Goal: Information Seeking & Learning: Learn about a topic

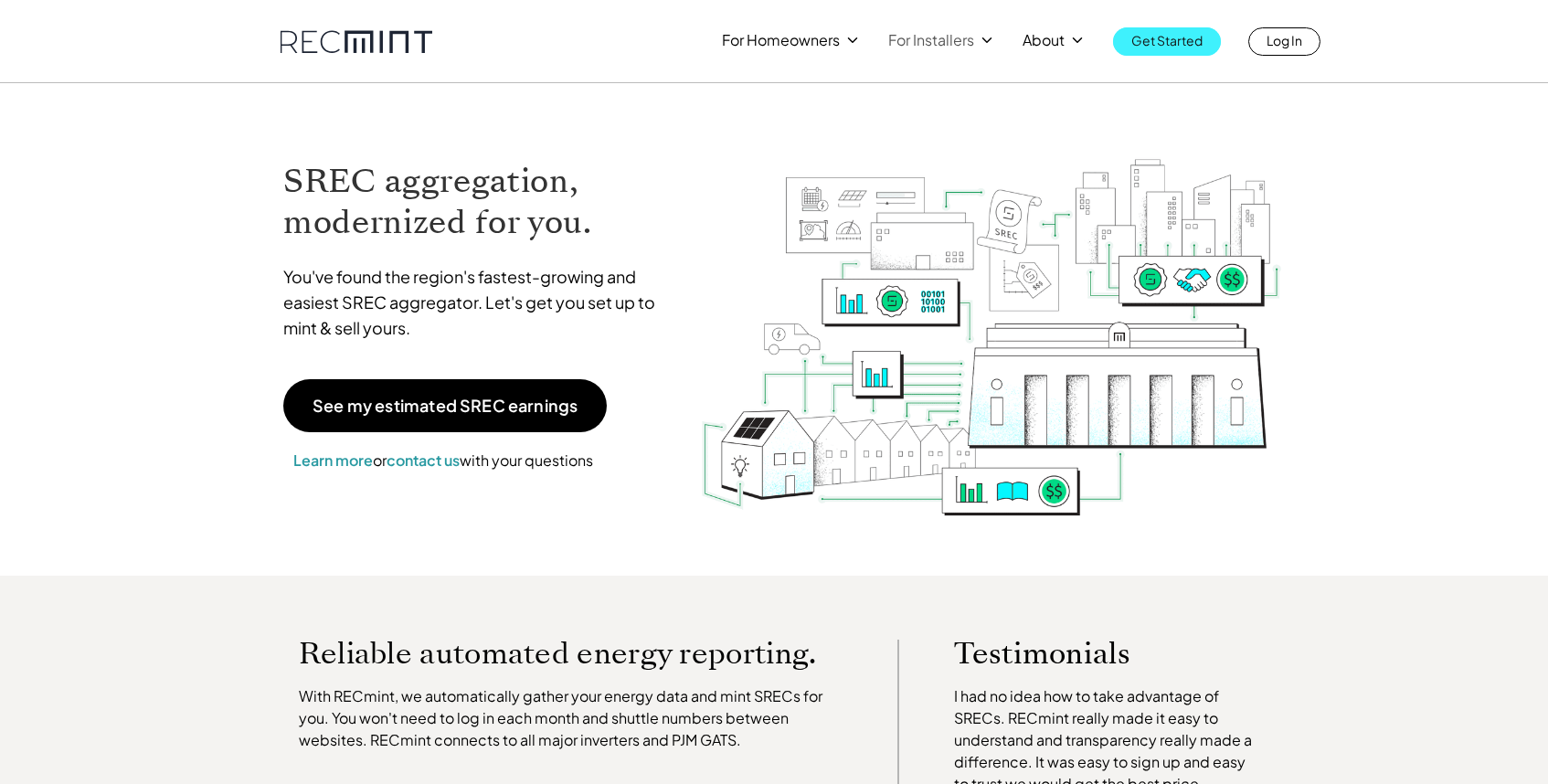
click at [1199, 45] on p "Get Started" at bounding box center [1168, 40] width 72 height 25
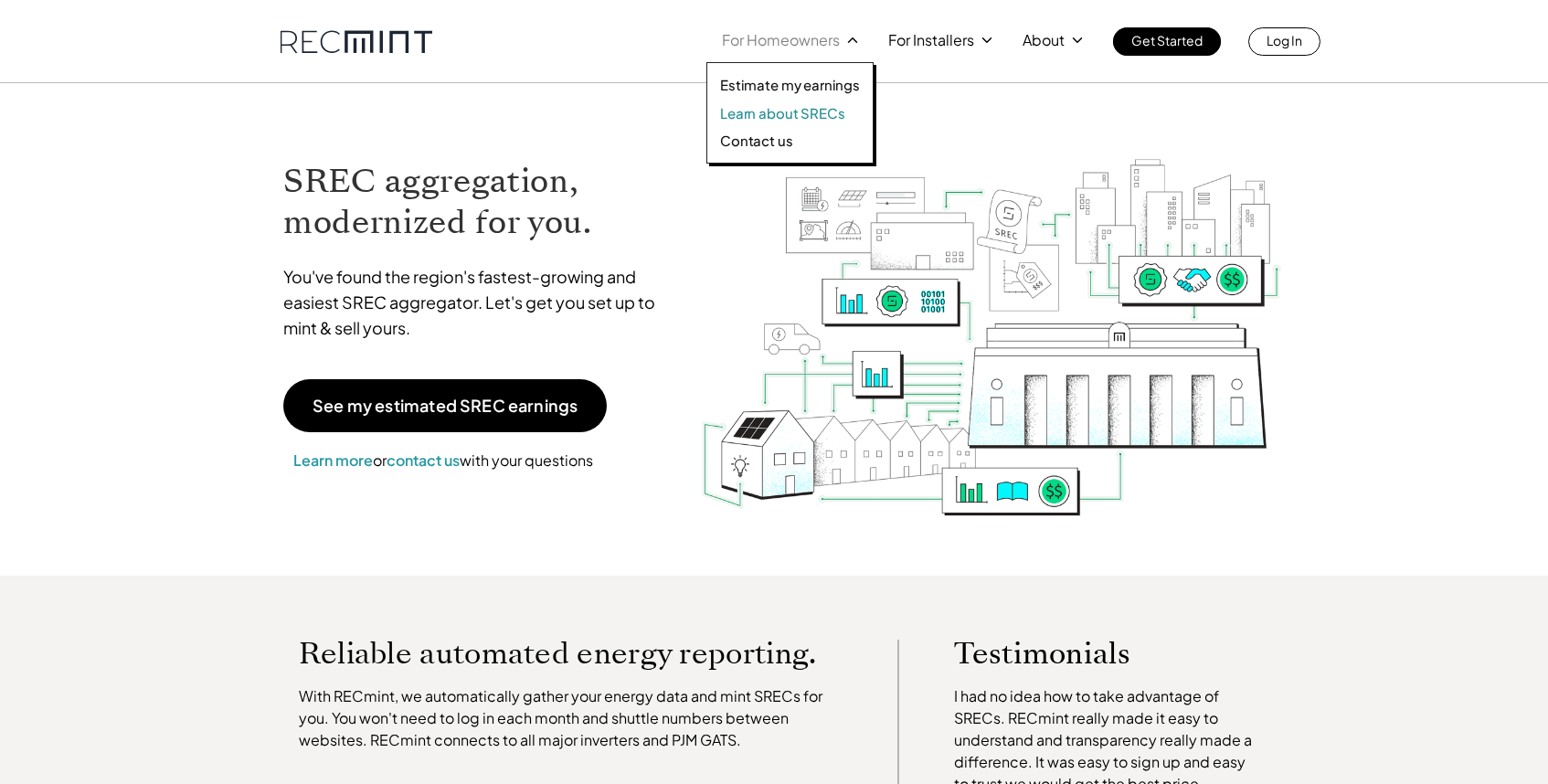
click at [822, 114] on p "Learn about SRECs" at bounding box center [782, 113] width 124 height 18
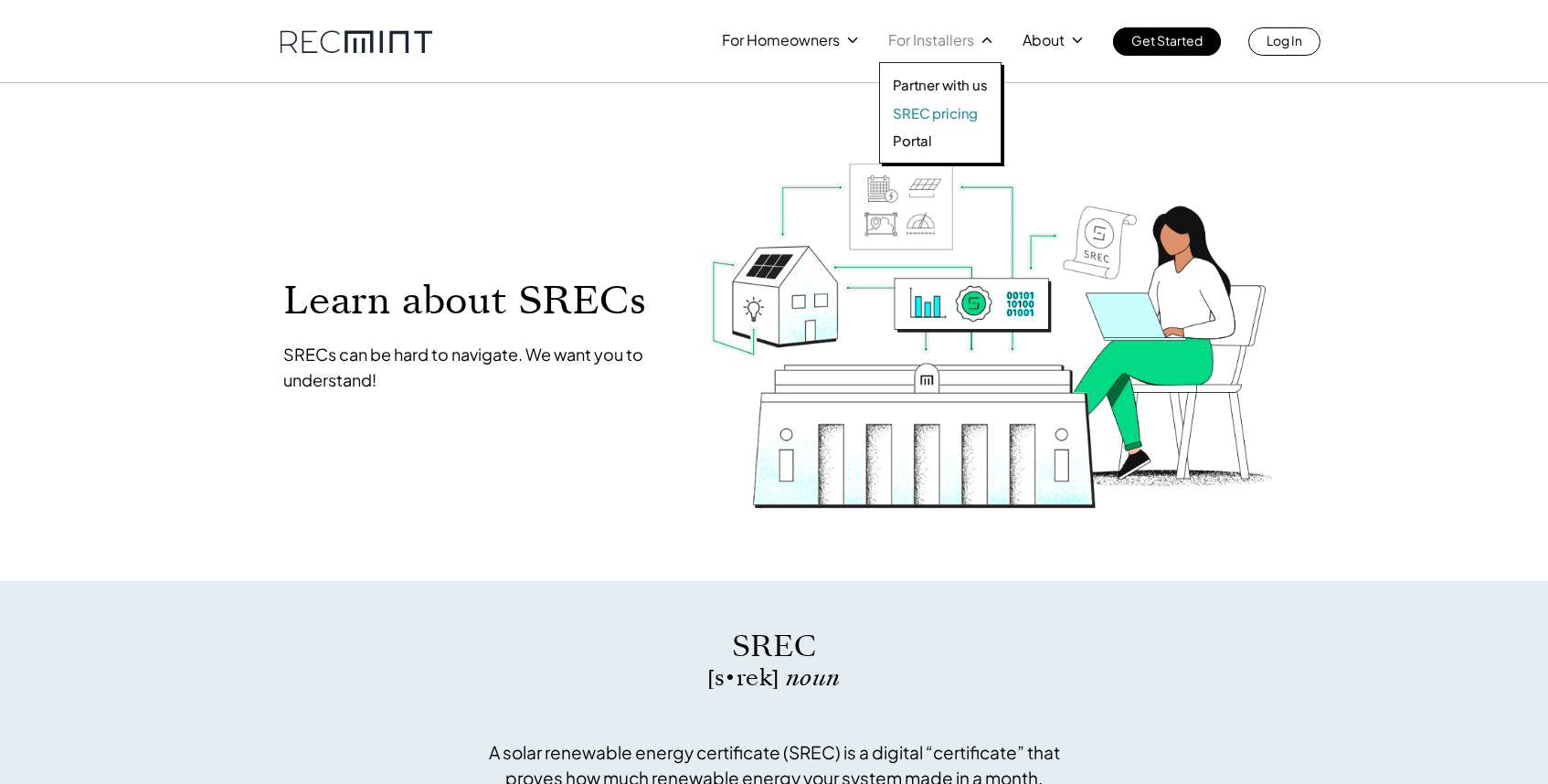
click at [925, 105] on p "SREC pricing" at bounding box center [935, 113] width 85 height 18
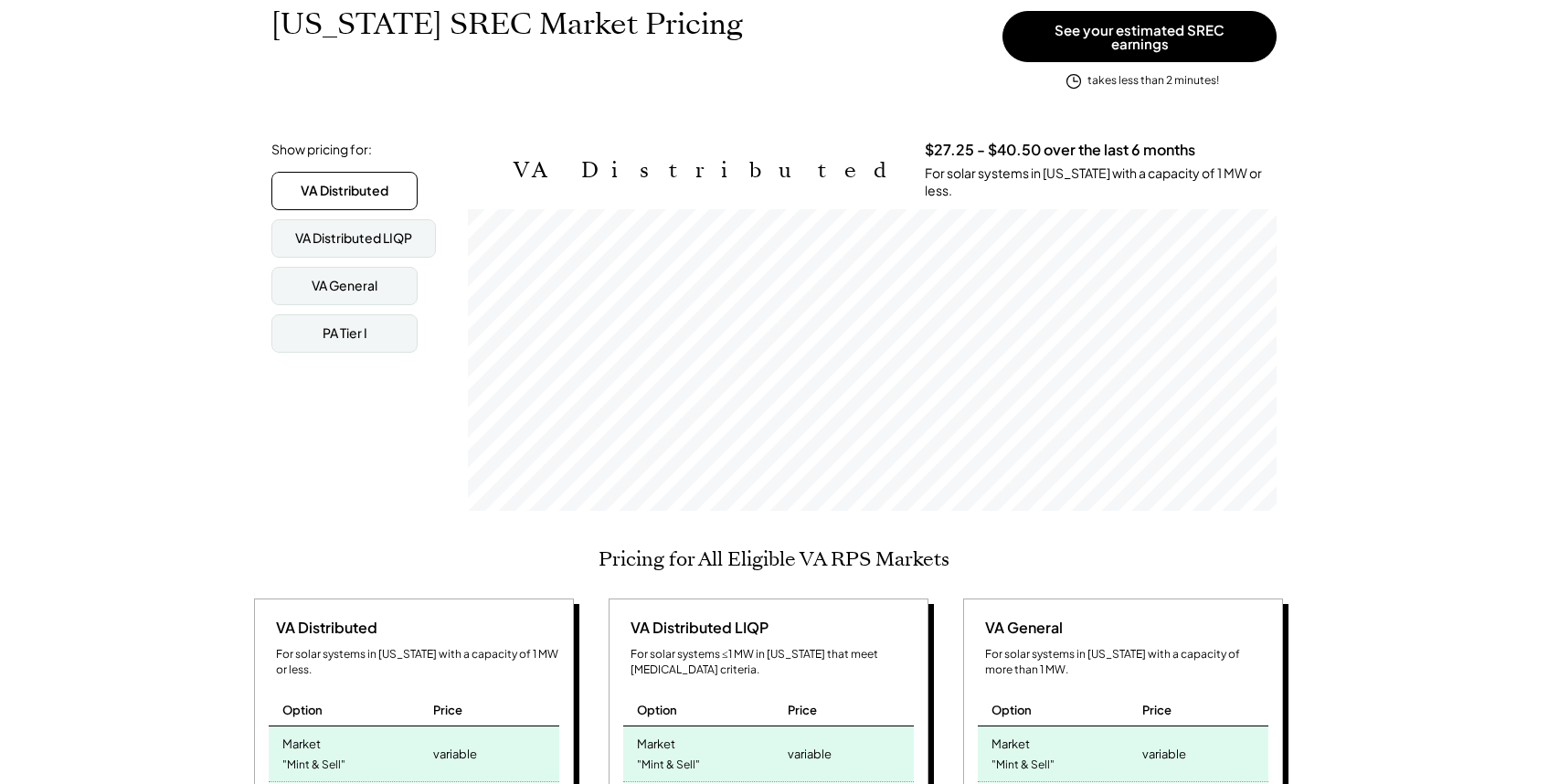
scroll to position [303, 0]
click at [341, 269] on div "VA General" at bounding box center [344, 288] width 146 height 39
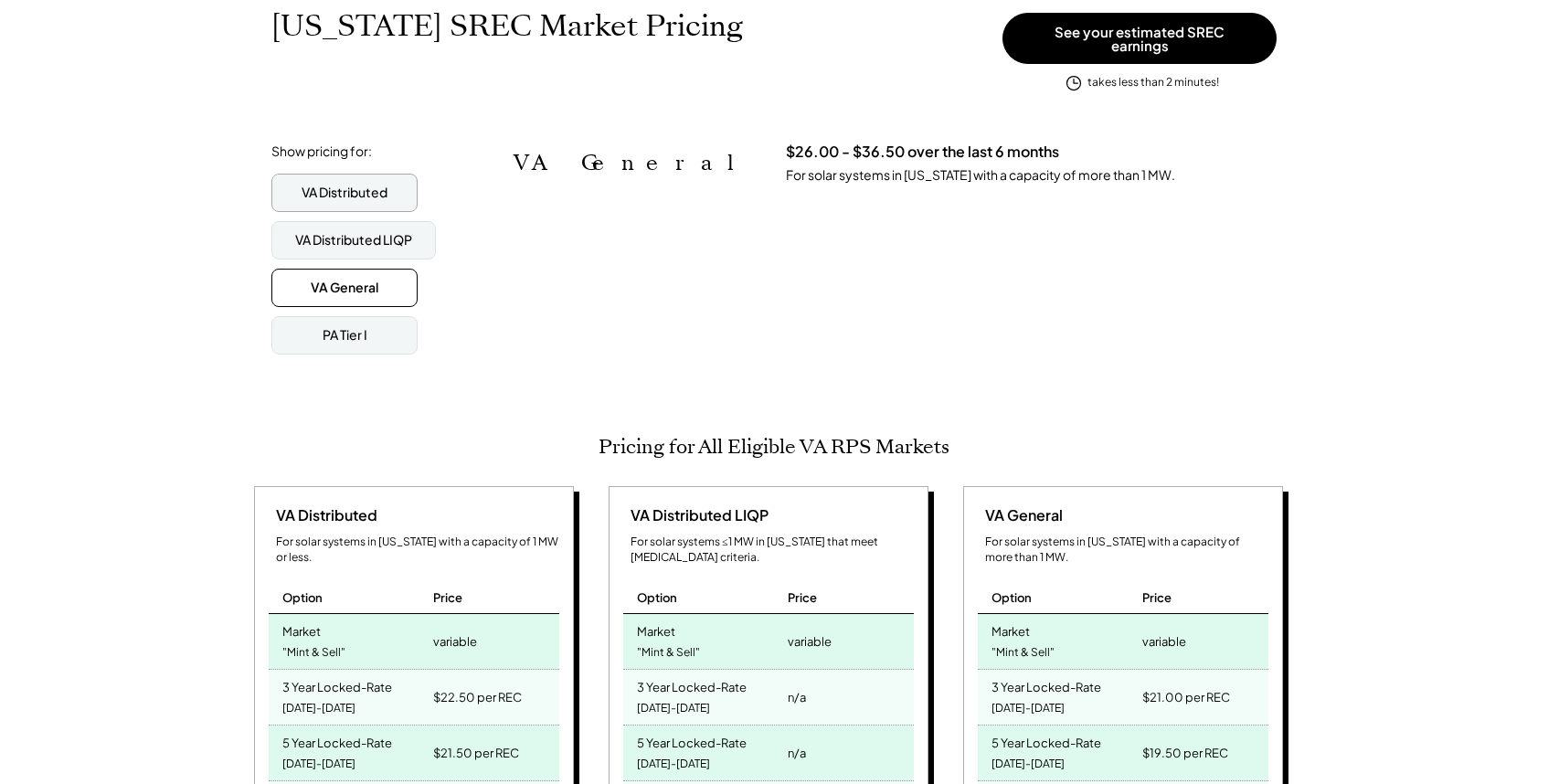
click at [330, 190] on div "VA Distributed" at bounding box center [345, 193] width 86 height 18
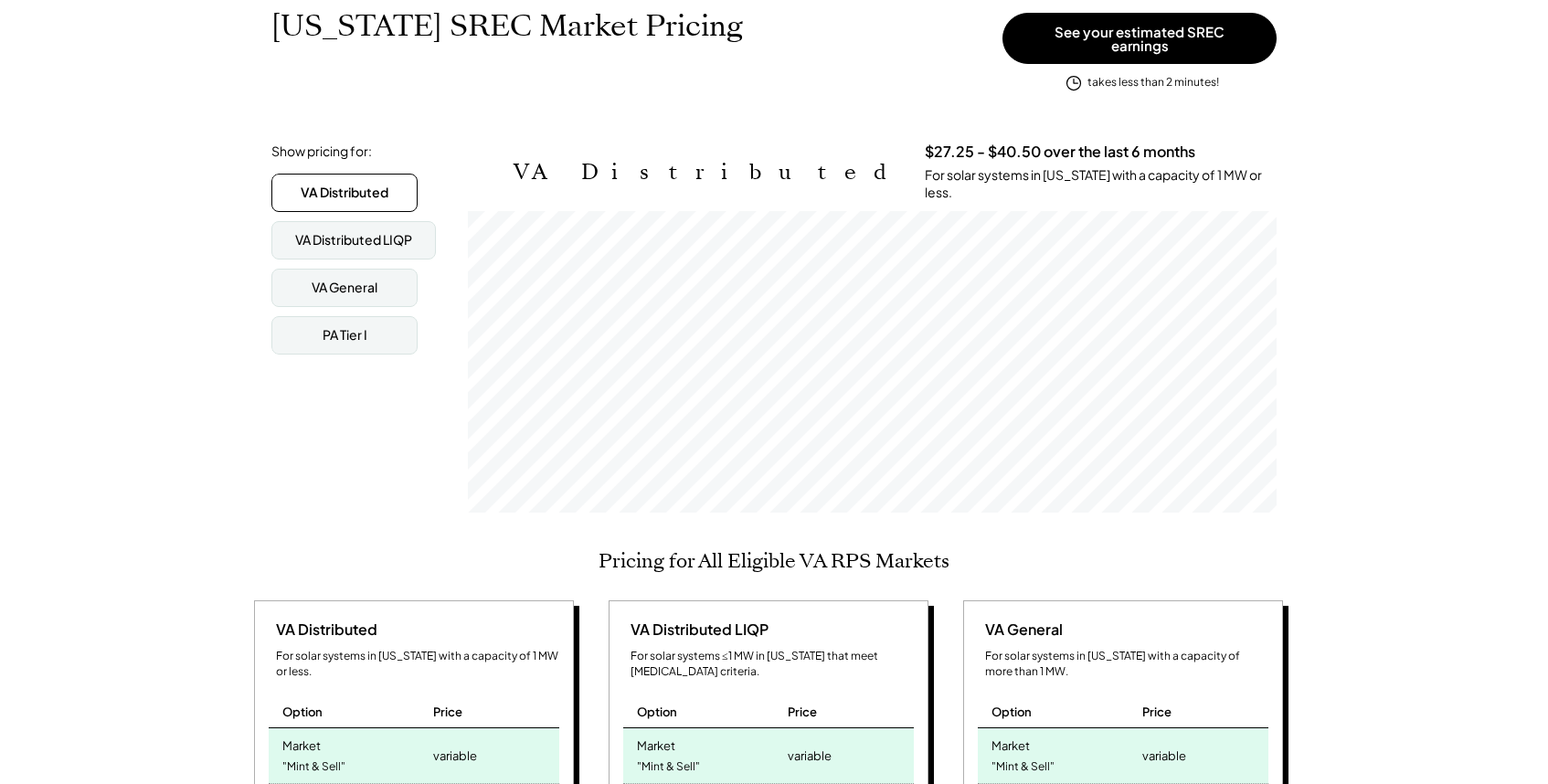
scroll to position [302, 809]
